Goal: Find specific page/section

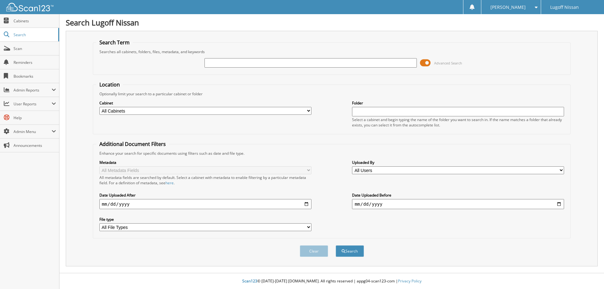
click at [212, 60] on input "text" at bounding box center [311, 62] width 212 height 9
type input "[PERSON_NAME]"
click at [336, 245] on button "Search" at bounding box center [350, 251] width 28 height 12
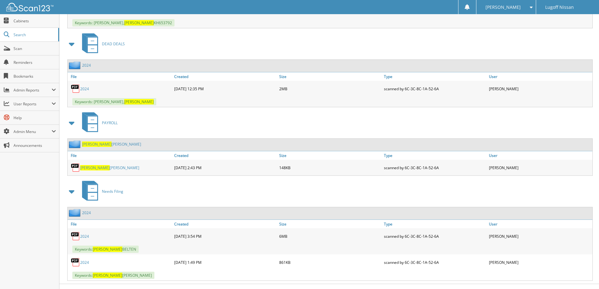
scroll to position [350, 0]
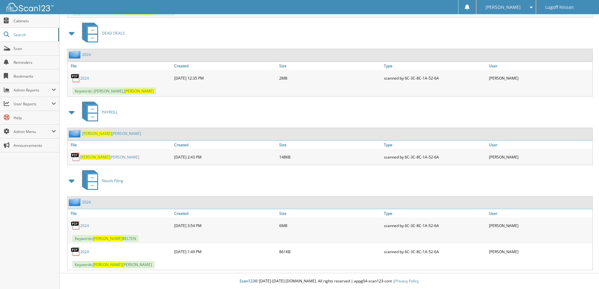
click at [82, 224] on link "2024" at bounding box center [84, 225] width 9 height 5
